Goal: Task Accomplishment & Management: Use online tool/utility

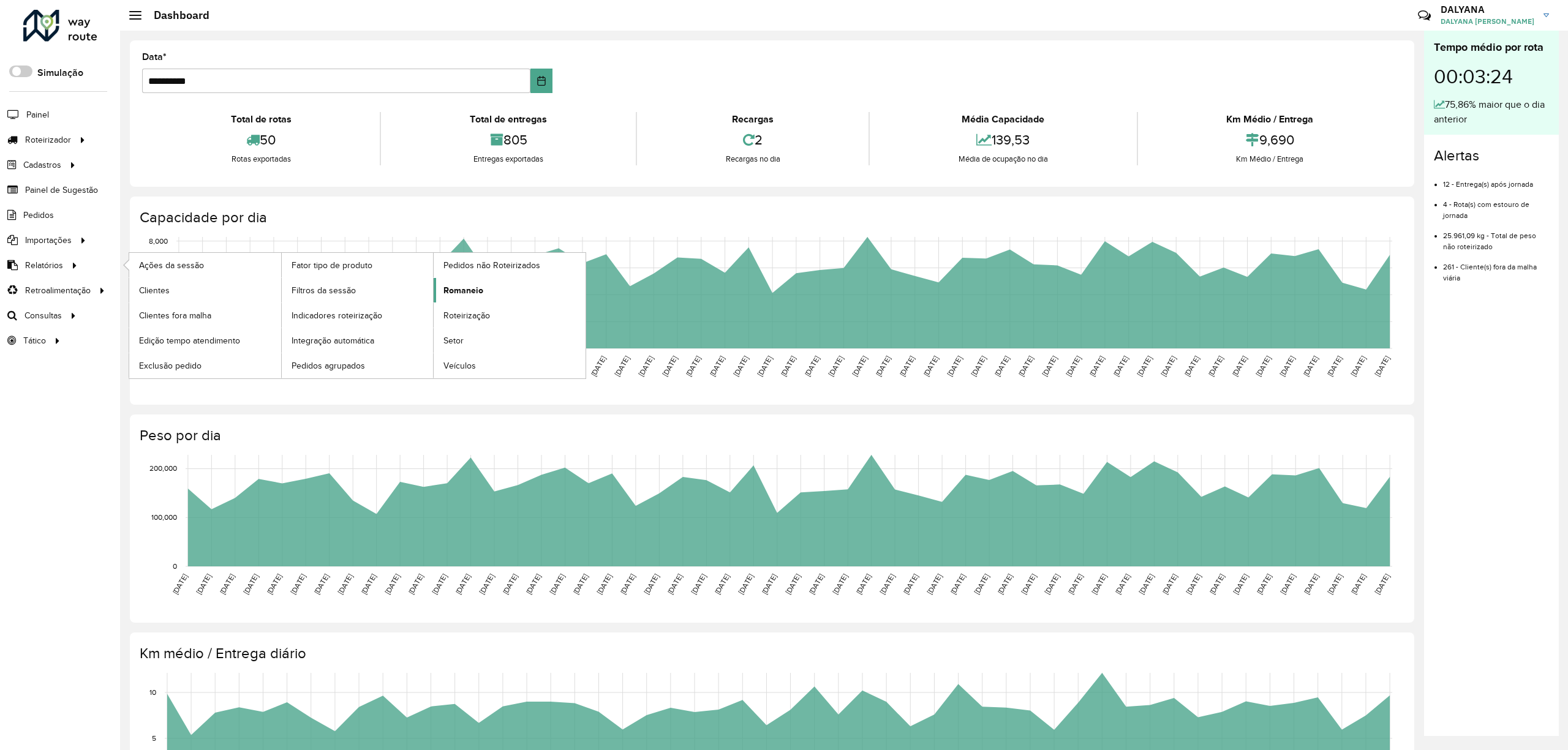
click at [460, 287] on span "Romaneio" at bounding box center [463, 290] width 40 height 13
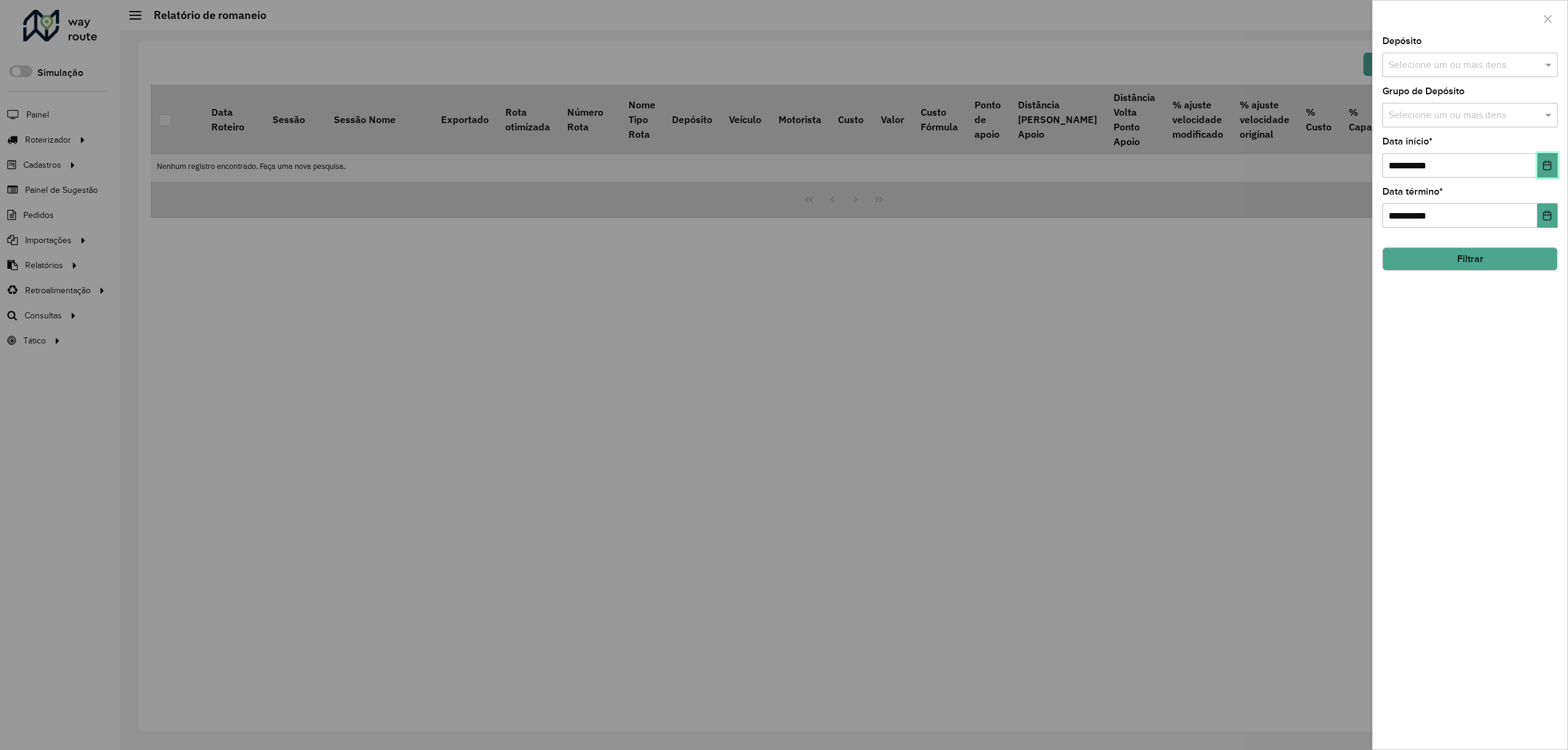
click at [1540, 163] on button "Choose Date" at bounding box center [1547, 165] width 20 height 25
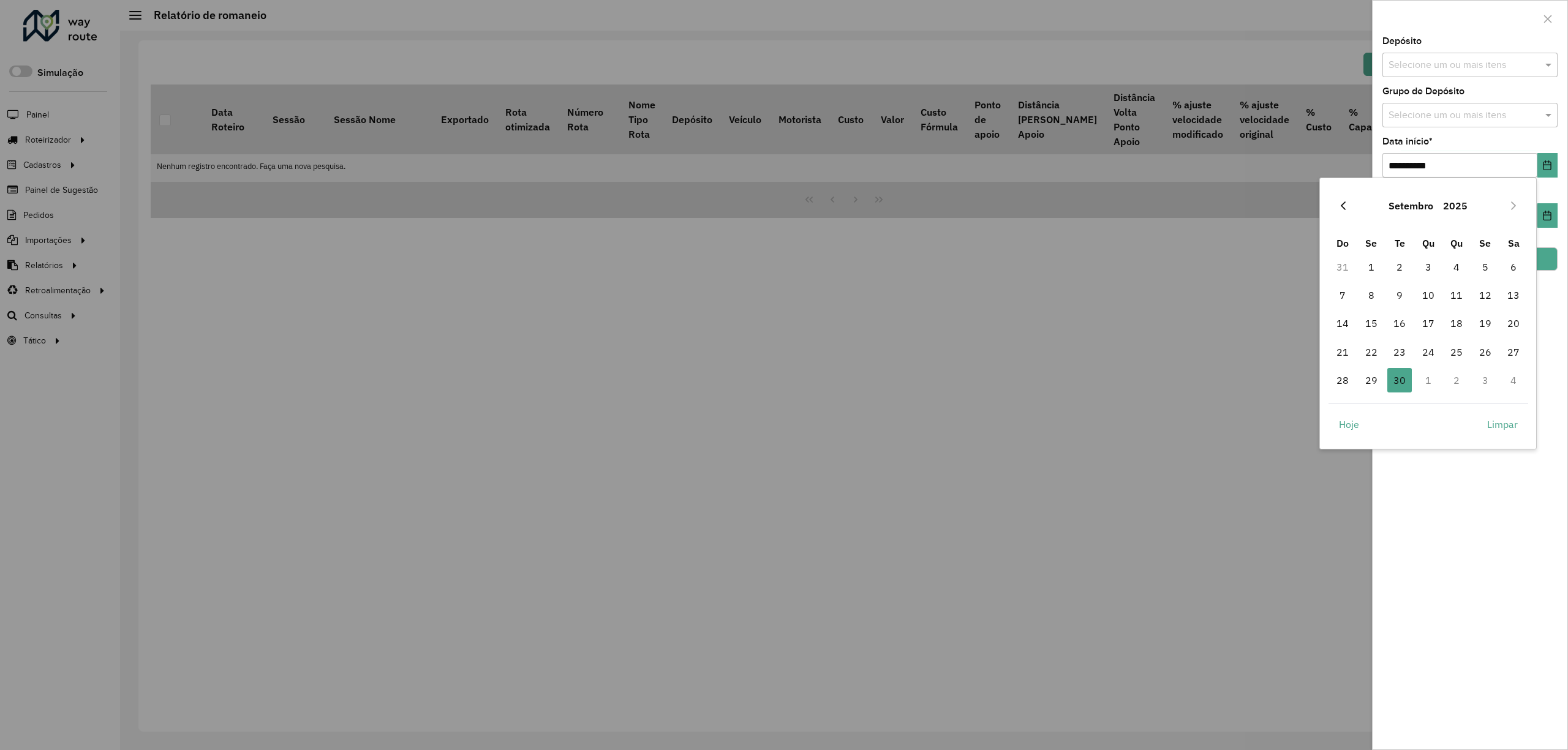
click at [1345, 208] on icon "Previous Month" at bounding box center [1343, 205] width 10 height 10
click at [1483, 263] on span "1" at bounding box center [1485, 266] width 25 height 25
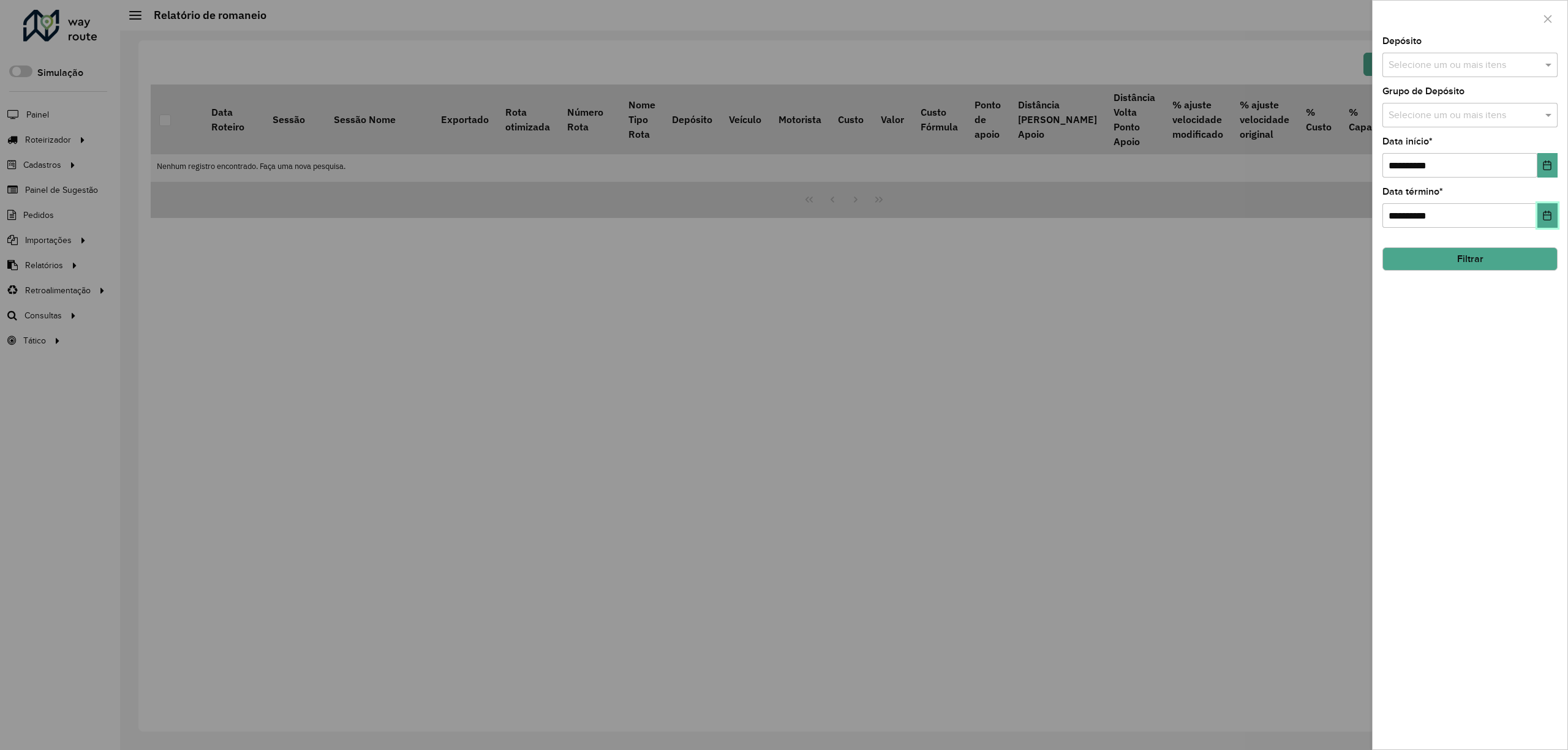
click at [1542, 216] on icon "Choose Date" at bounding box center [1546, 215] width 10 height 10
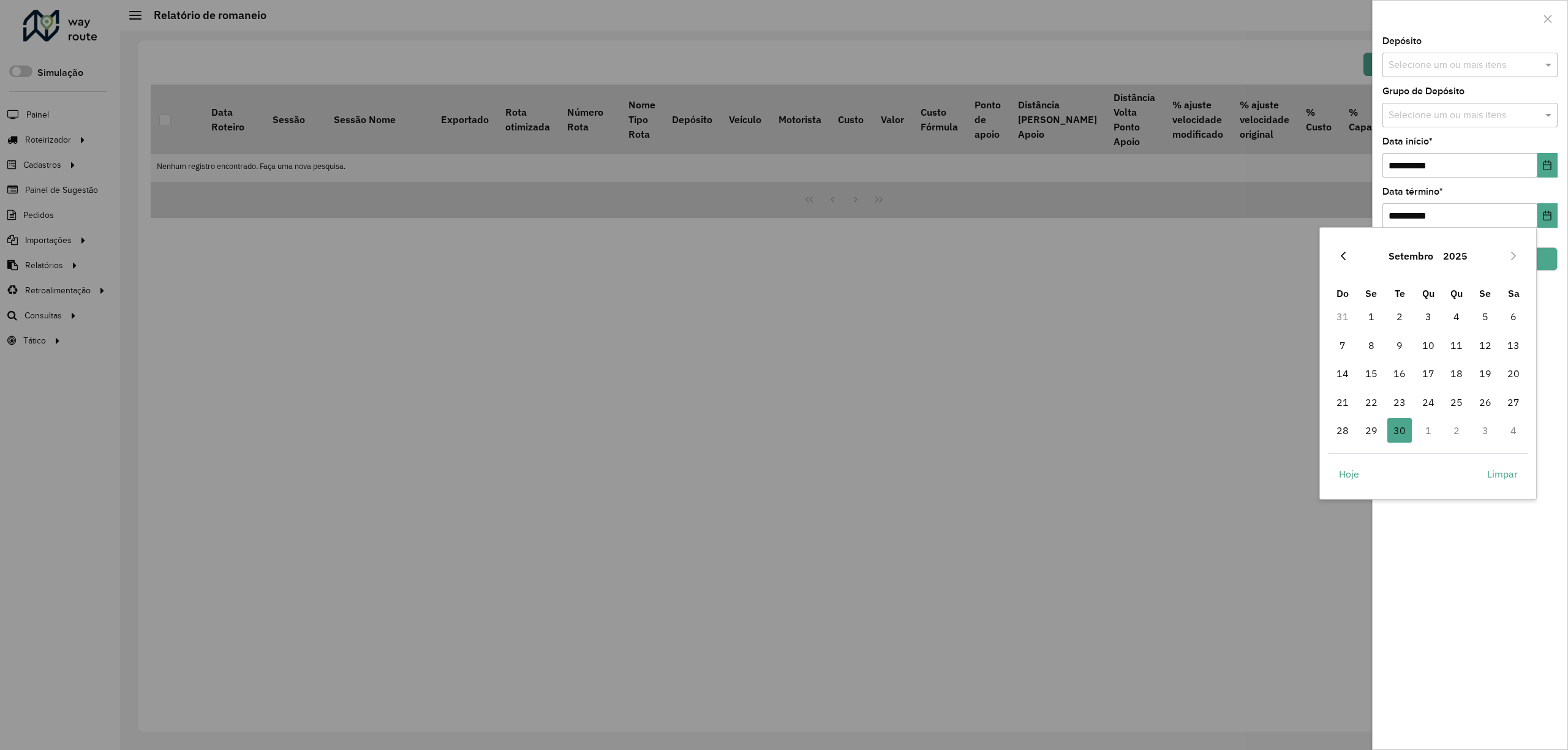
click at [1346, 254] on icon "Previous Month" at bounding box center [1343, 255] width 10 height 10
click at [1342, 460] on span "31" at bounding box center [1342, 458] width 25 height 25
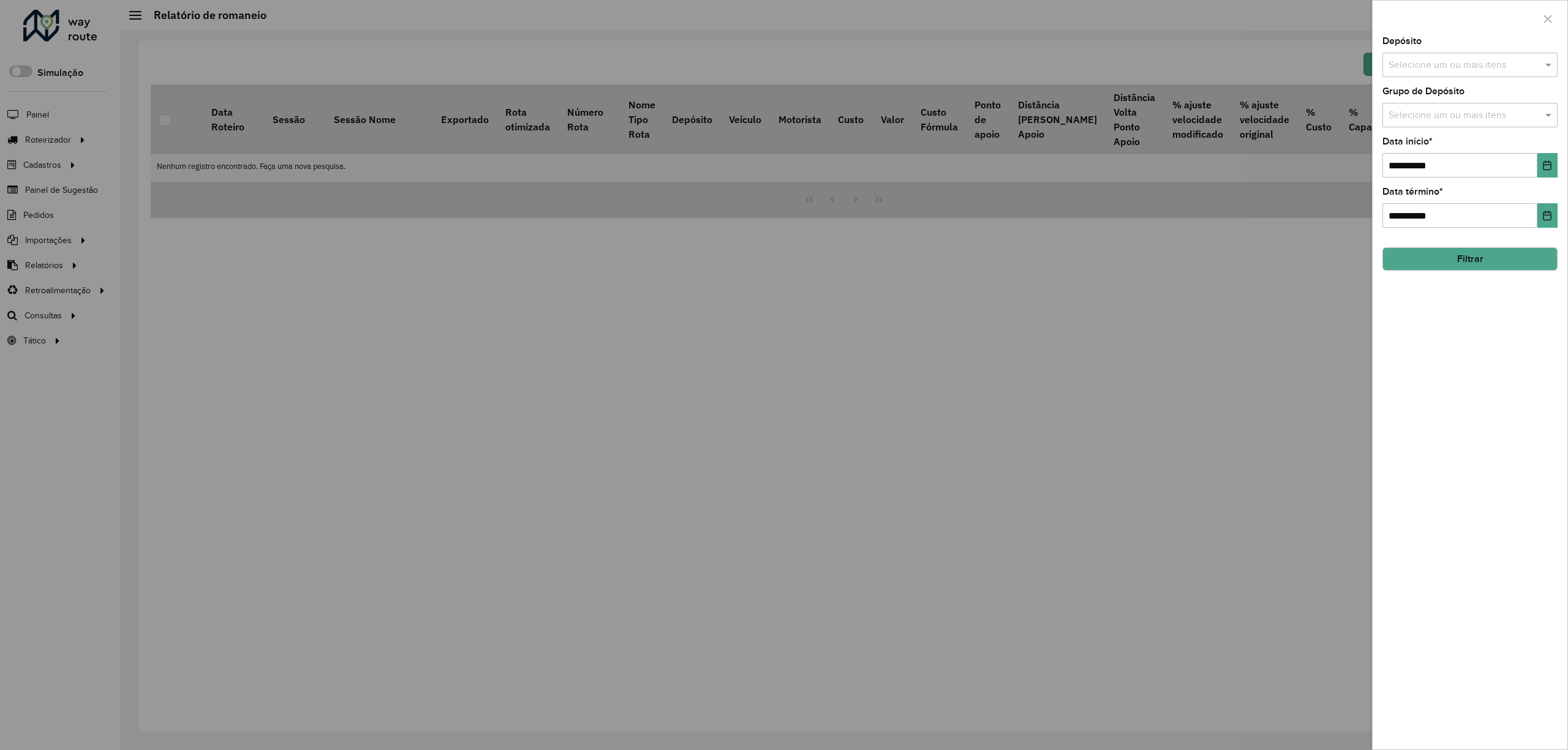
click at [1475, 64] on input "text" at bounding box center [1463, 66] width 156 height 15
click at [1424, 120] on div "CDD [DATE] Novo" at bounding box center [1469, 126] width 174 height 21
click at [1501, 271] on div "**********" at bounding box center [1470, 393] width 195 height 713
click at [1498, 251] on button "Filtrar" at bounding box center [1470, 259] width 175 height 23
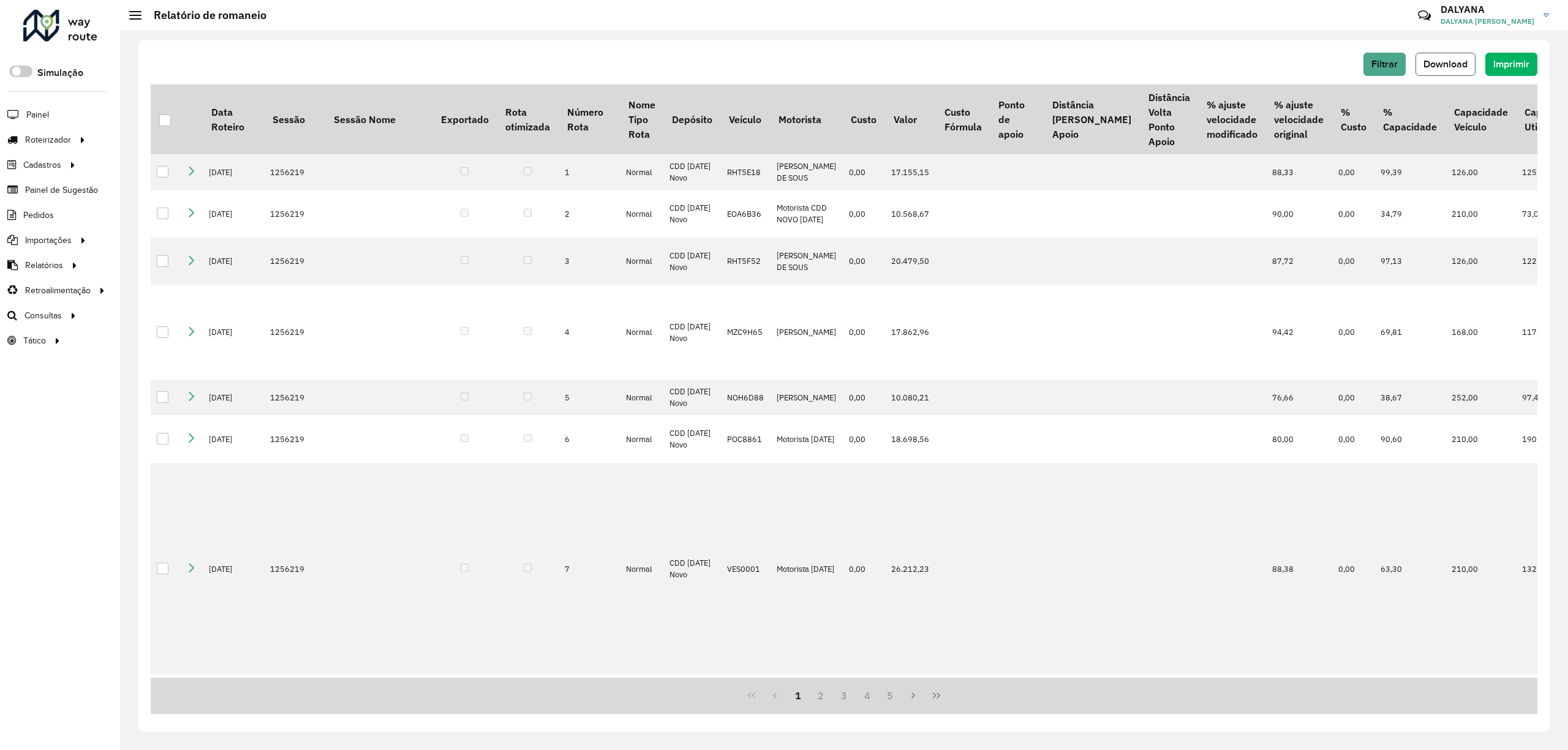
click at [1438, 67] on span "Download" at bounding box center [1445, 64] width 44 height 10
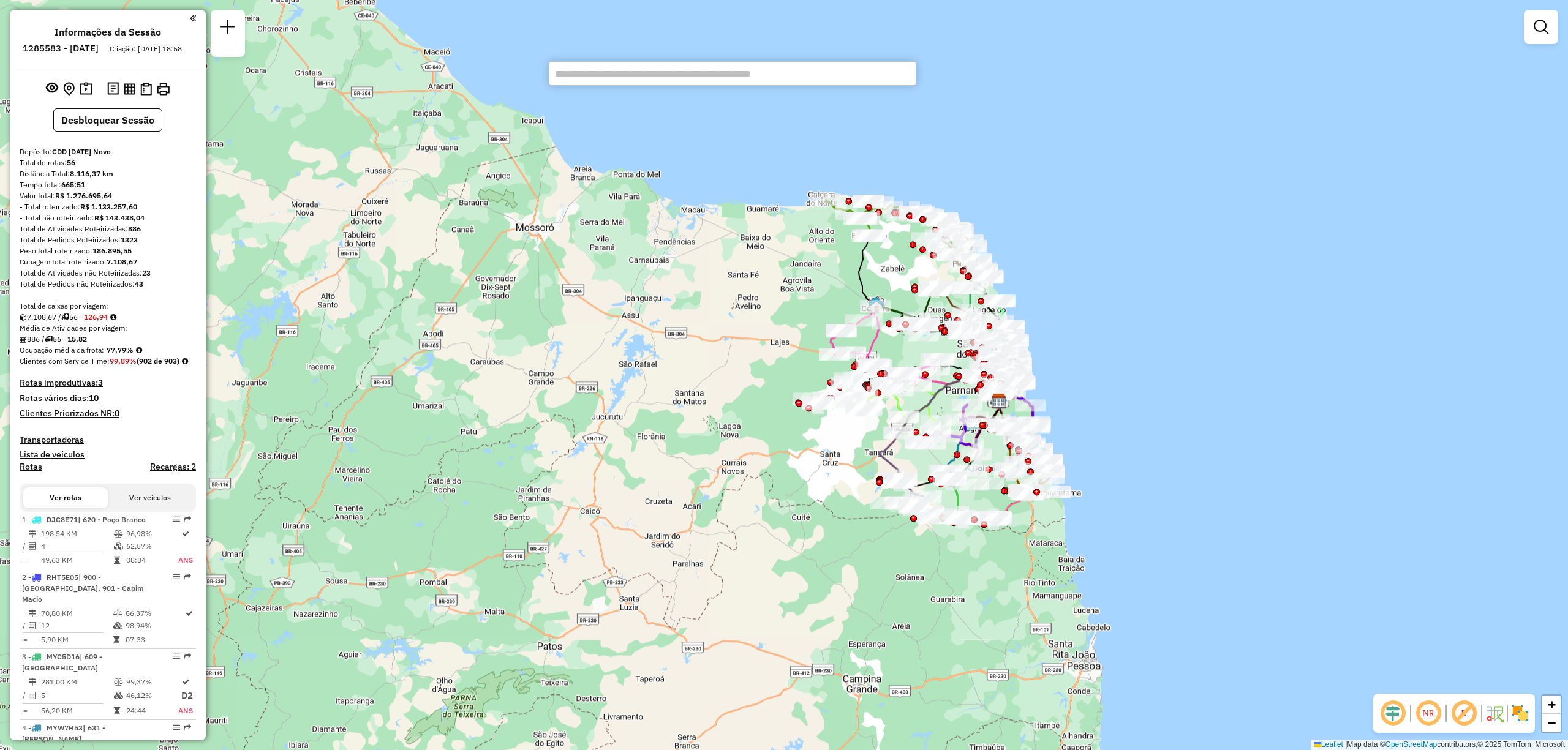
paste input "*****"
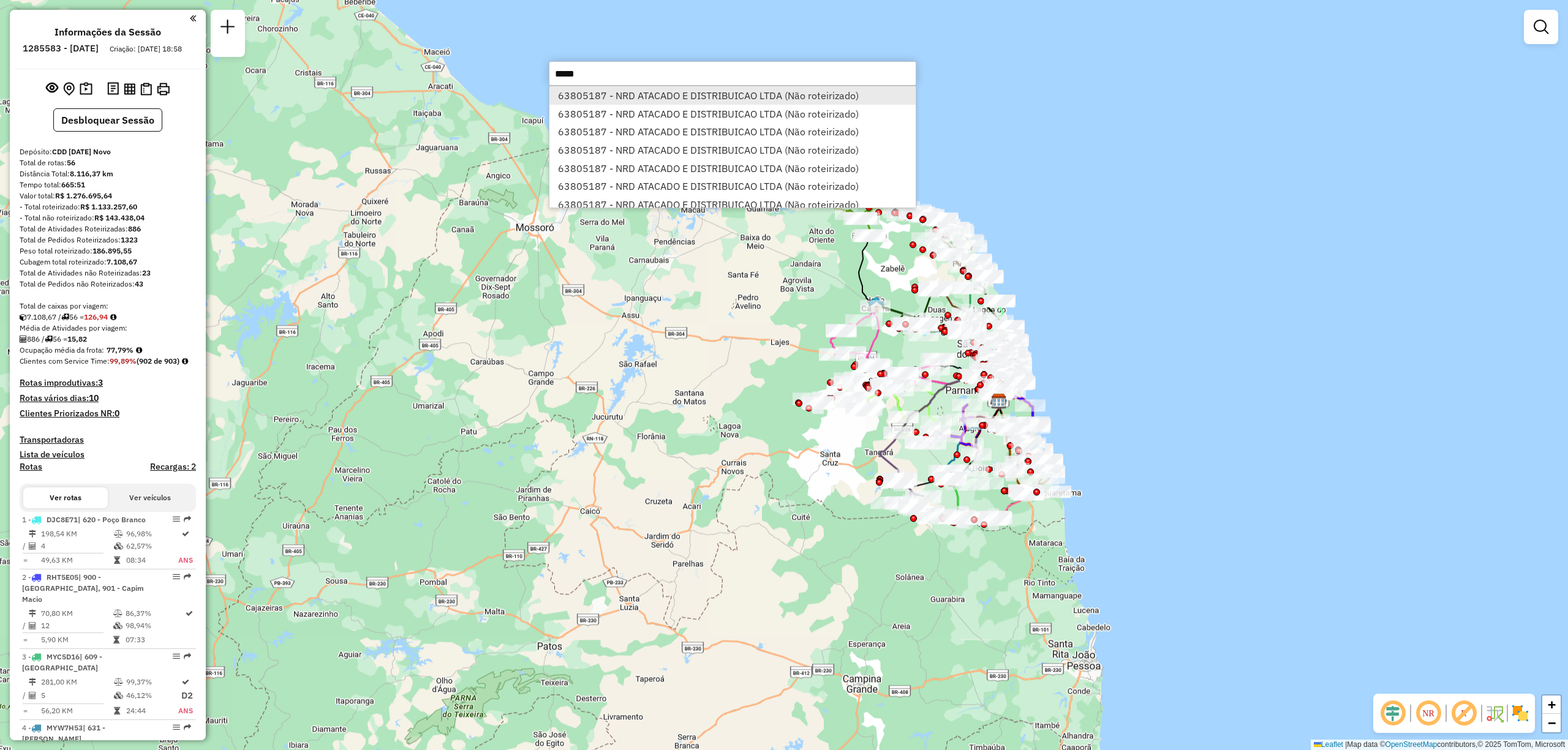
type input "*****"
click at [679, 99] on li "63805187 - NRD ATACADO E DISTRIBUICAO LTDA (Não roteirizado)" at bounding box center [732, 95] width 366 height 19
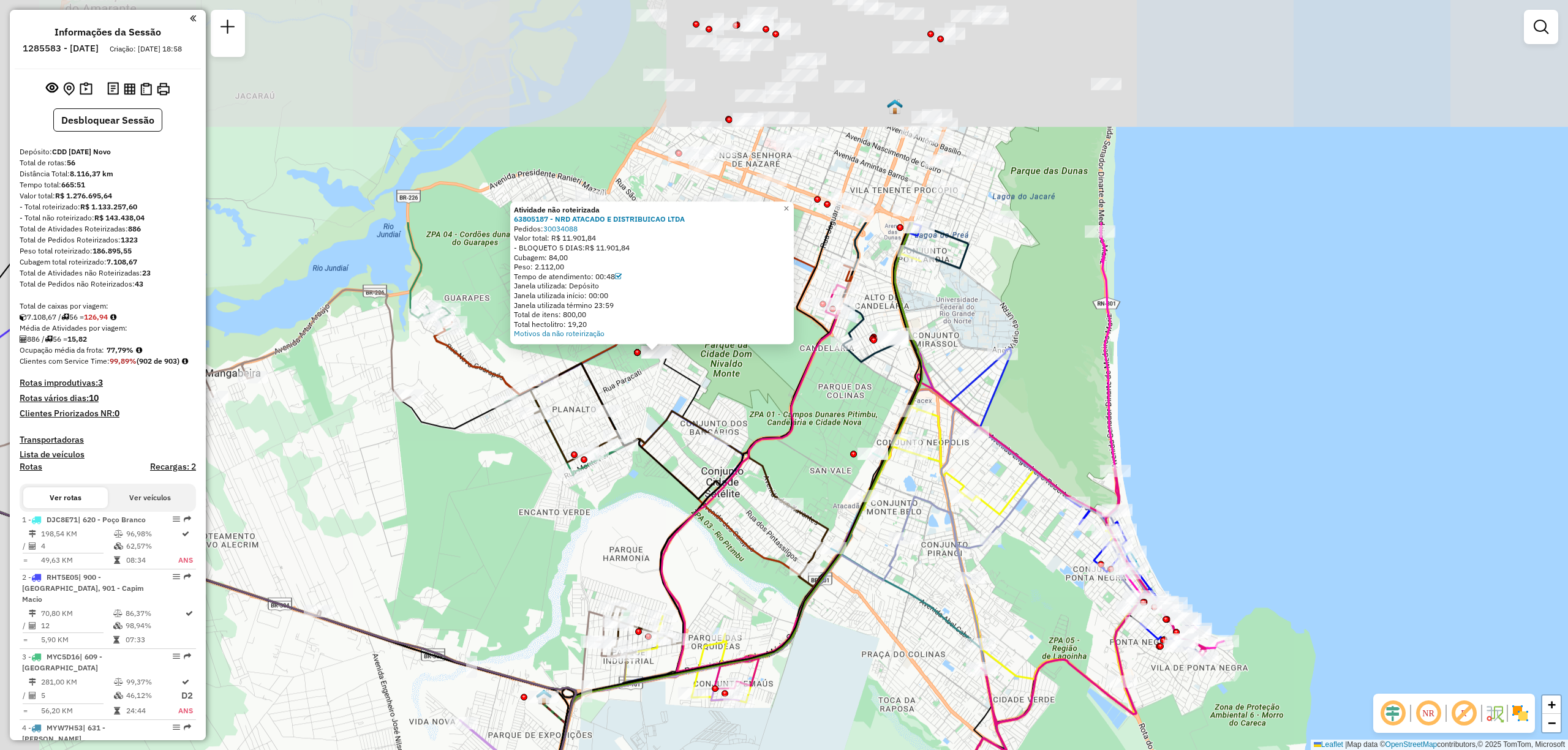
drag, startPoint x: 793, startPoint y: 332, endPoint x: 870, endPoint y: 513, distance: 196.7
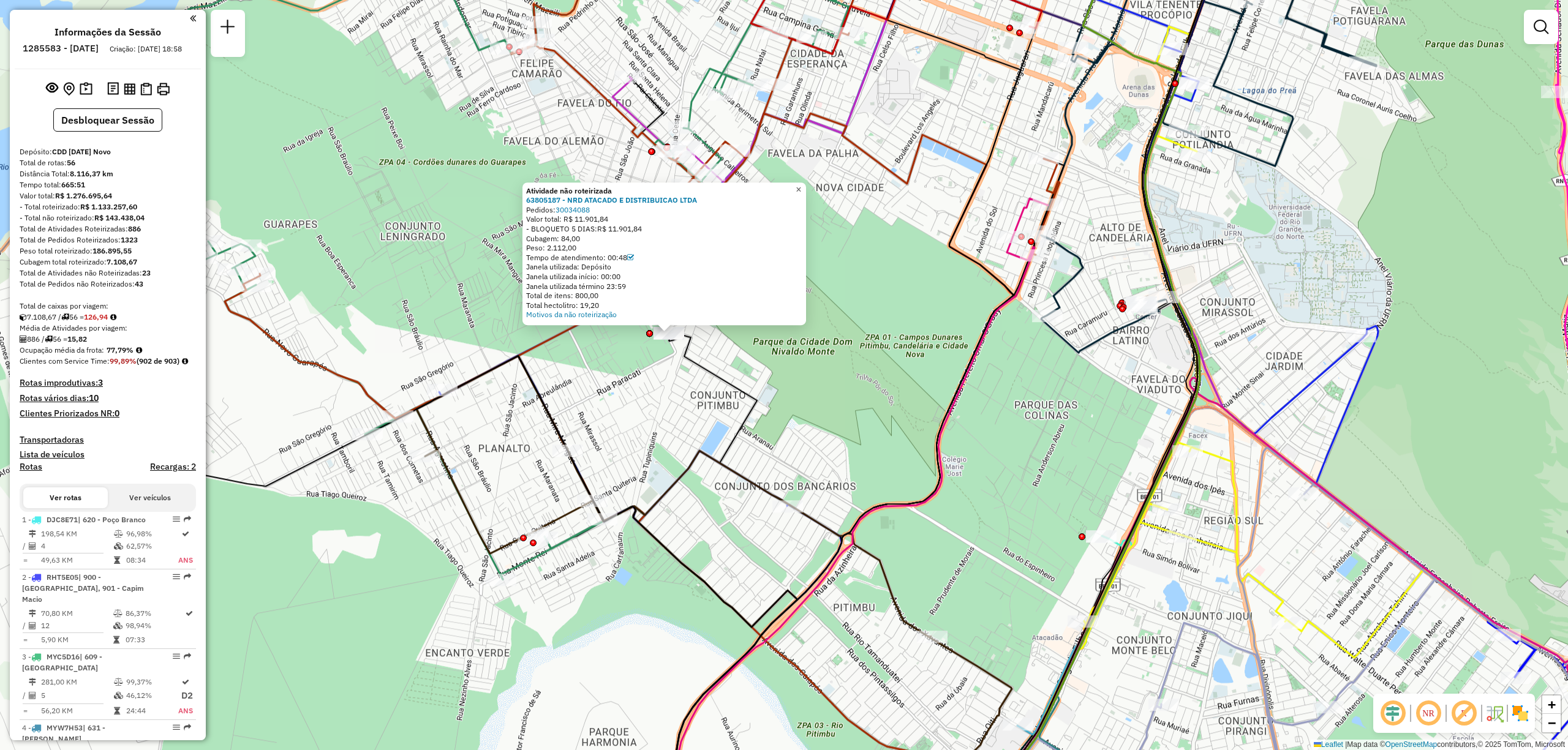
click at [801, 187] on span "×" at bounding box center [798, 189] width 5 height 10
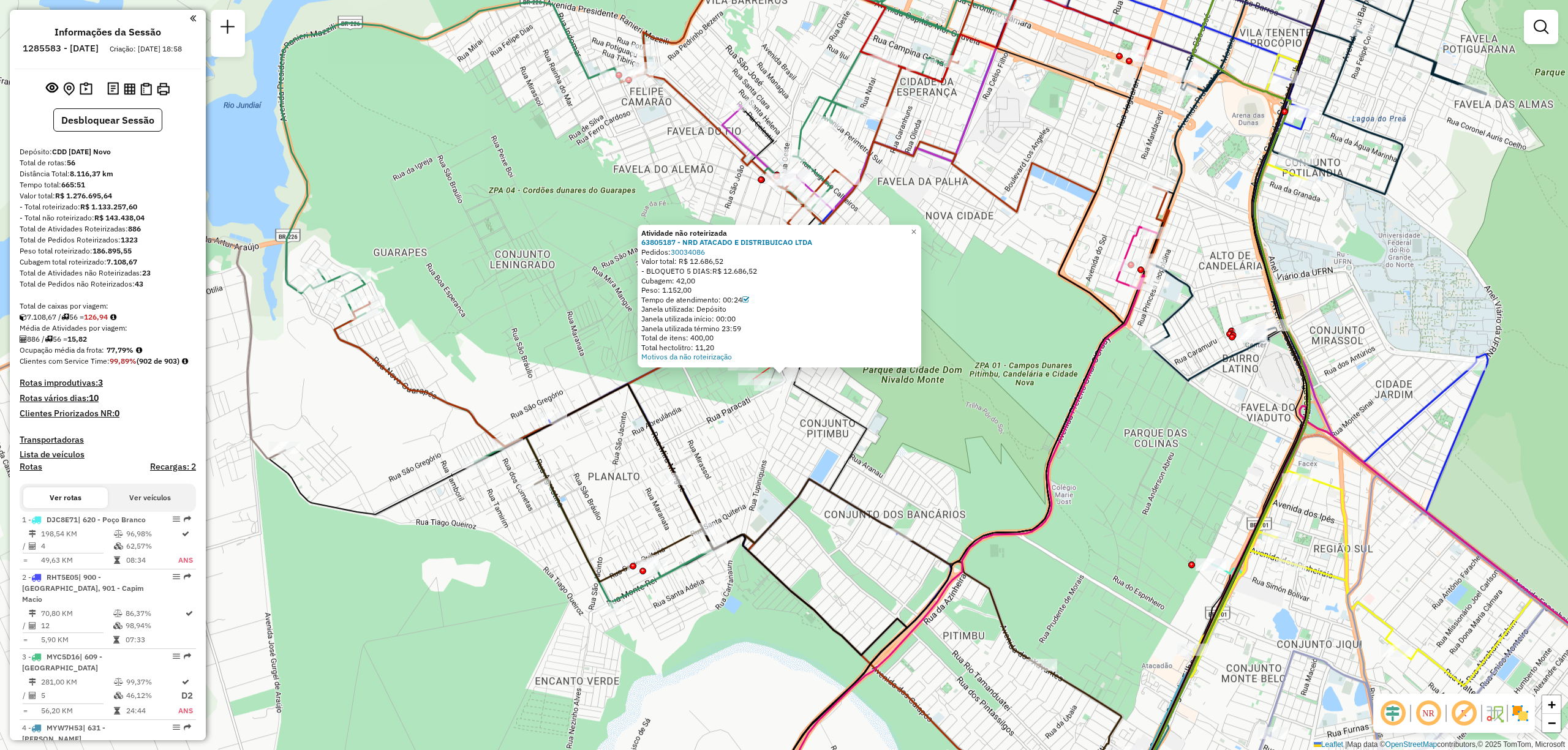
click at [753, 385] on div at bounding box center [753, 379] width 31 height 12
